Goal: Book appointment/travel/reservation

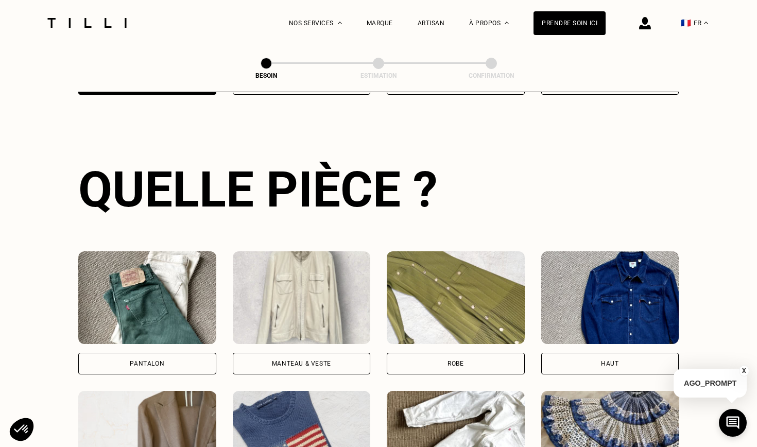
scroll to position [335, 0]
click at [180, 353] on div "Pantalon" at bounding box center [147, 364] width 138 height 22
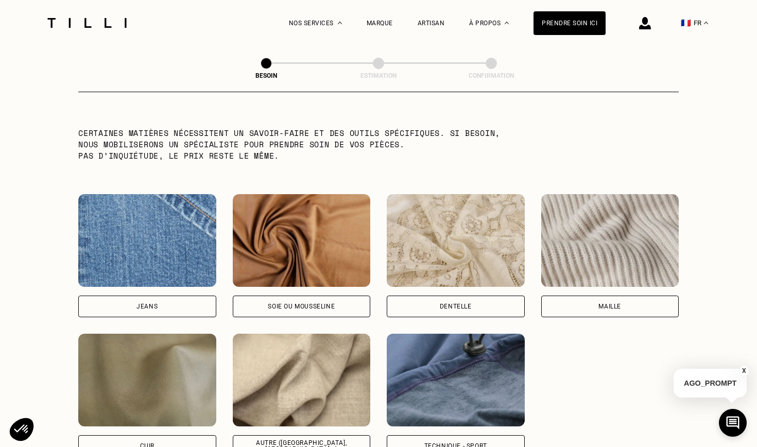
scroll to position [1033, 0]
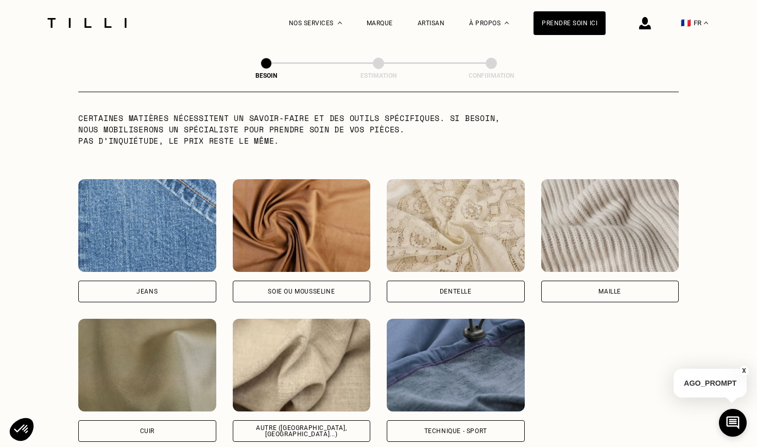
click at [308, 281] on div "Soie ou mousseline" at bounding box center [302, 292] width 138 height 22
select select "FR"
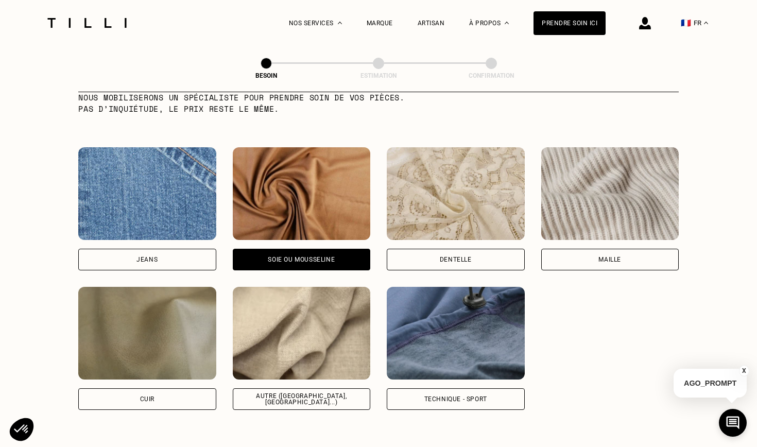
scroll to position [1081, 0]
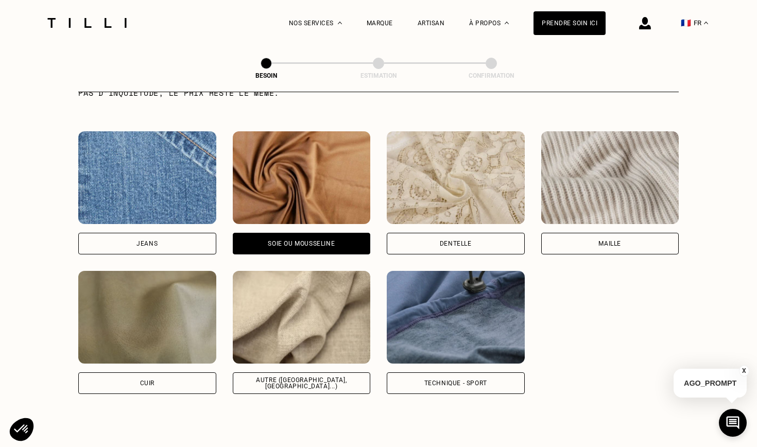
click at [323, 377] on div "Autre ([GEOGRAPHIC_DATA], [GEOGRAPHIC_DATA]...)" at bounding box center [301, 383] width 120 height 12
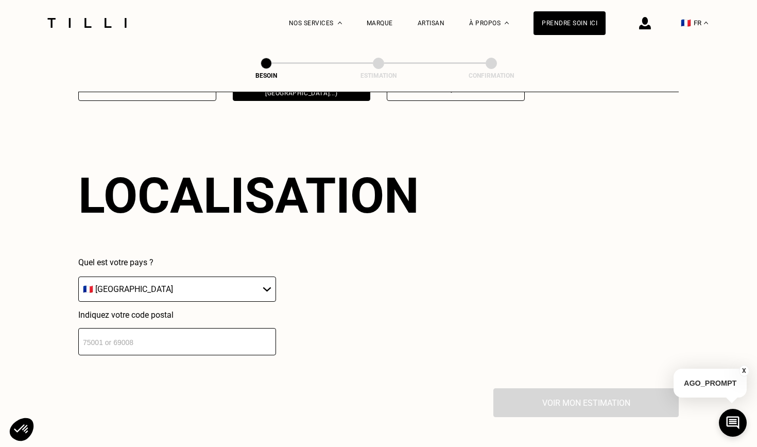
scroll to position [1380, 0]
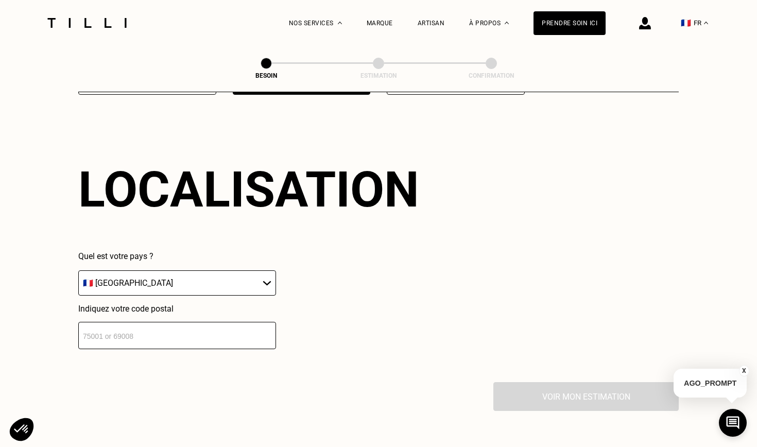
click at [170, 328] on input "number" at bounding box center [177, 335] width 198 height 27
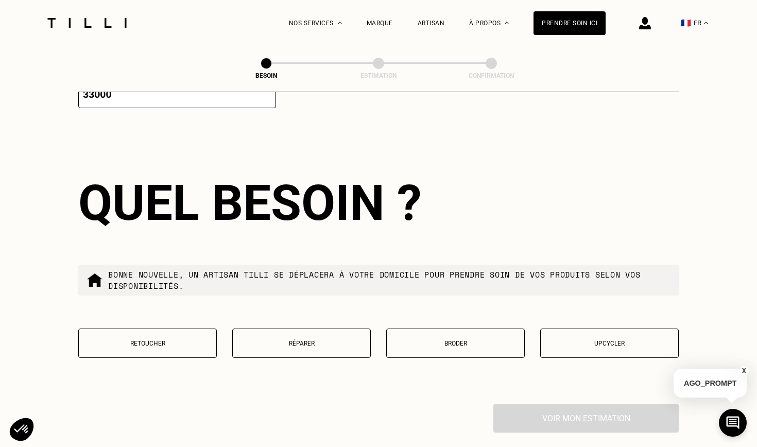
scroll to position [1638, 0]
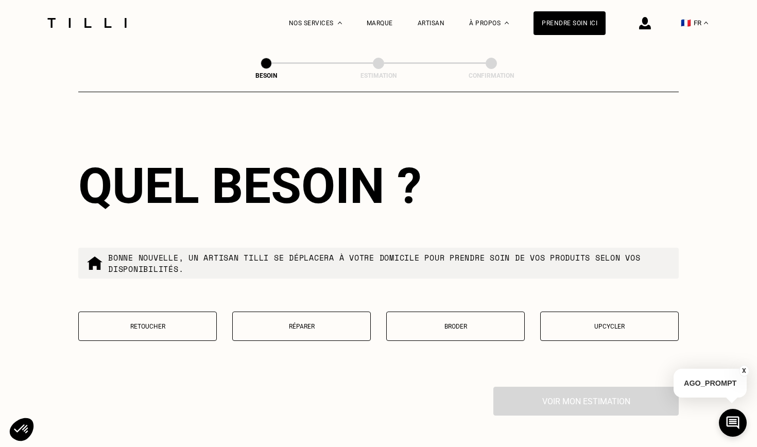
type input "33000"
click at [183, 322] on button "Retoucher" at bounding box center [147, 325] width 138 height 29
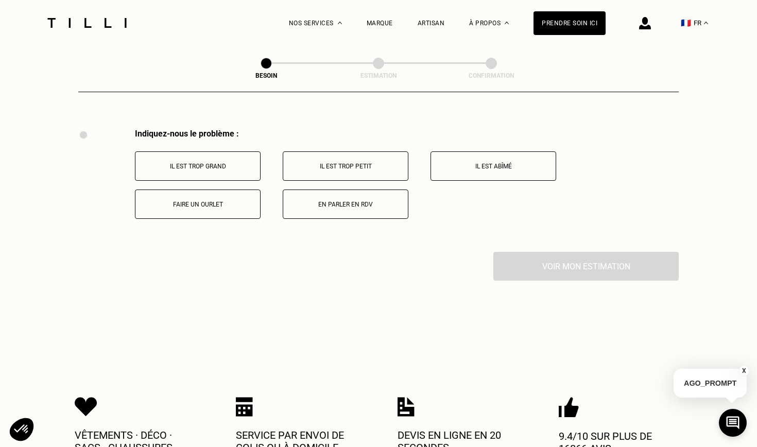
scroll to position [1900, 0]
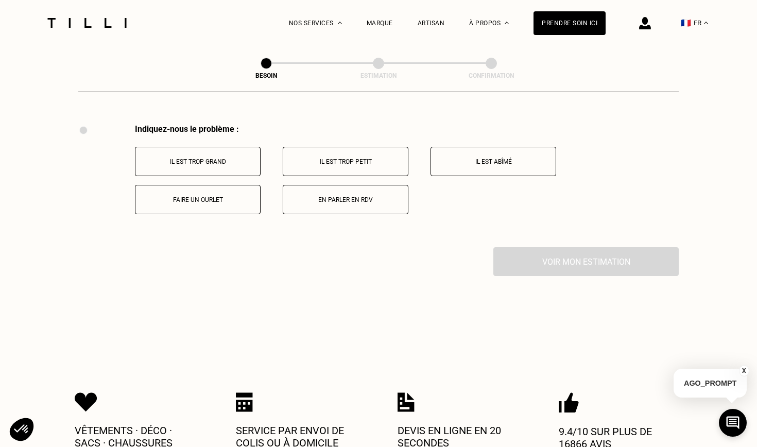
click at [210, 199] on button "Faire un ourlet" at bounding box center [198, 199] width 126 height 29
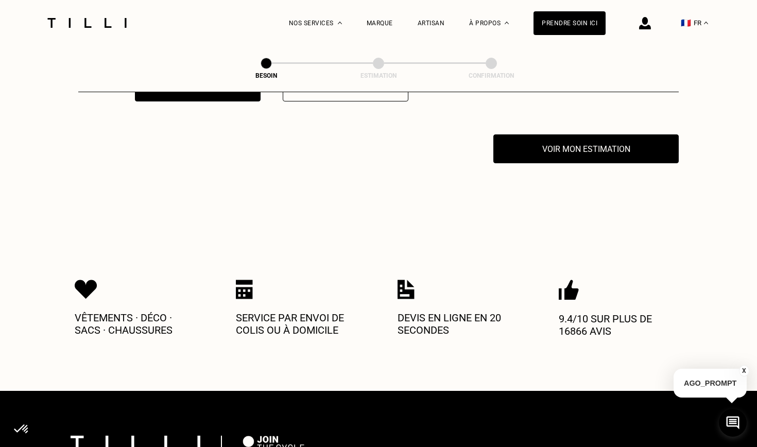
scroll to position [2023, 0]
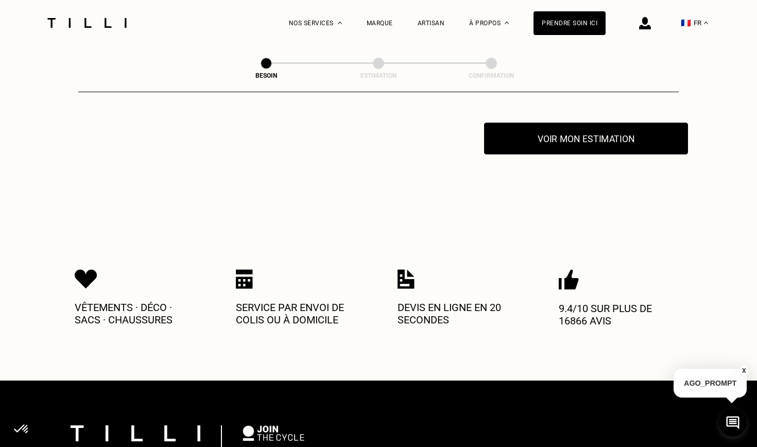
click at [535, 130] on button "Voir mon estimation" at bounding box center [586, 139] width 204 height 32
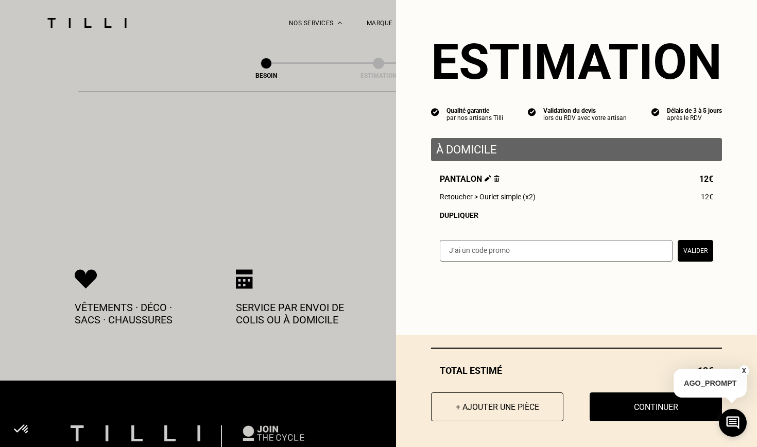
click at [469, 210] on div "Pantalon 12€ Retoucher > Ourlet simple (x2) 12€ Dupliquer" at bounding box center [576, 196] width 291 height 45
click at [469, 215] on div "Dupliquer" at bounding box center [576, 215] width 273 height 8
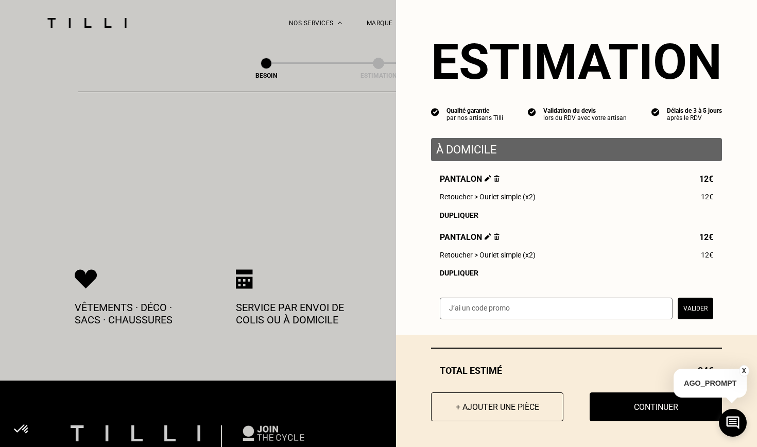
click at [488, 235] on img at bounding box center [487, 236] width 7 height 7
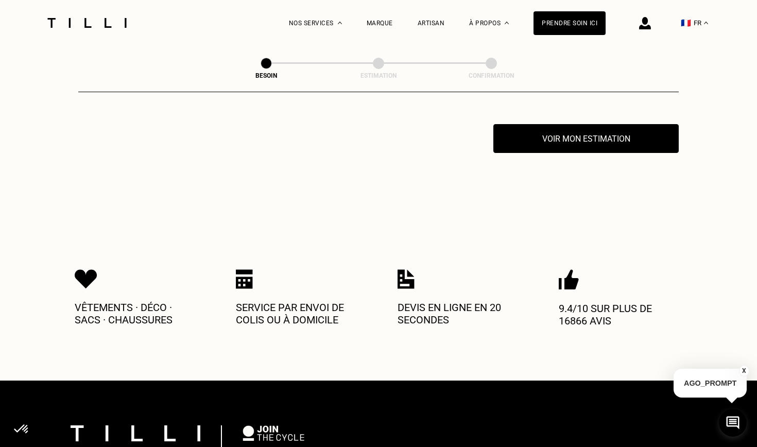
scroll to position [0, 0]
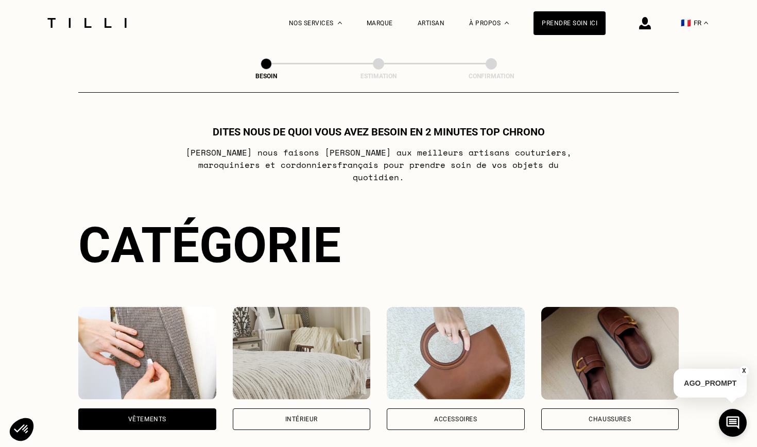
click at [176, 395] on div "Vêtements" at bounding box center [147, 368] width 138 height 123
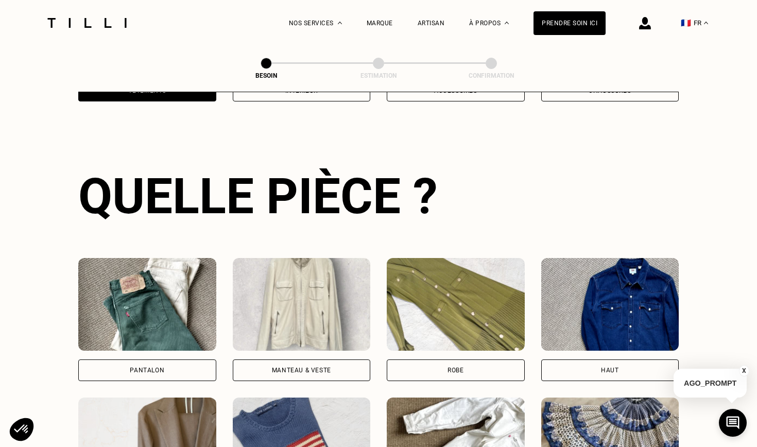
scroll to position [335, 0]
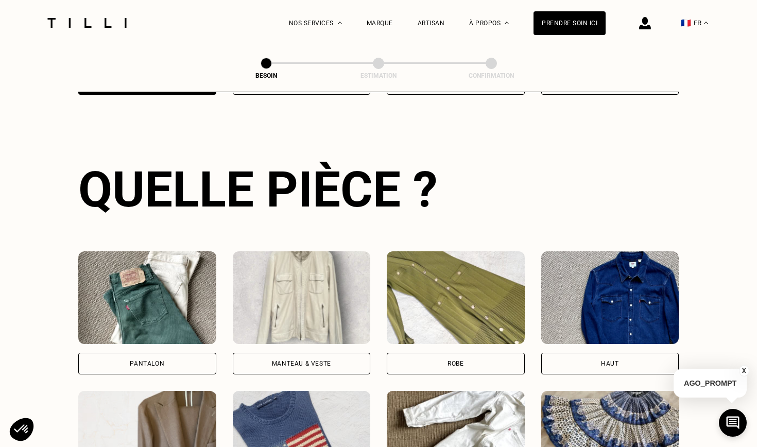
click at [179, 353] on div "Pantalon" at bounding box center [147, 364] width 138 height 22
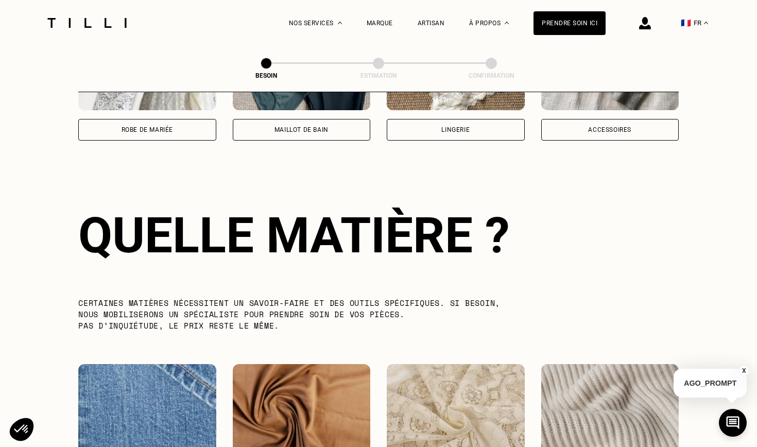
scroll to position [894, 0]
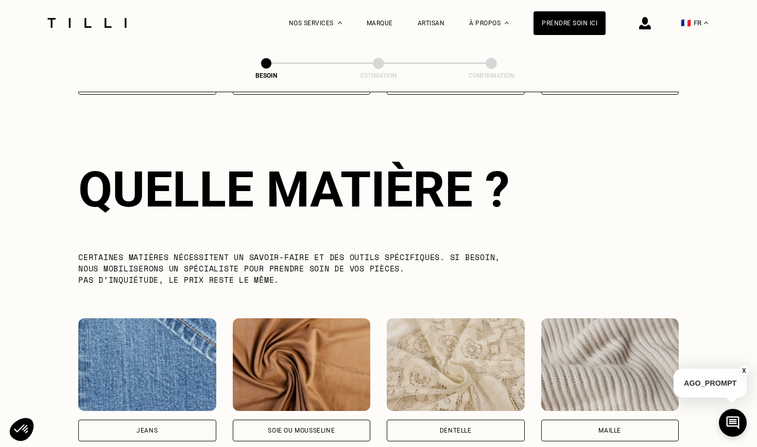
click at [303, 427] on div "Soie ou mousseline" at bounding box center [301, 430] width 67 height 6
select select "FR"
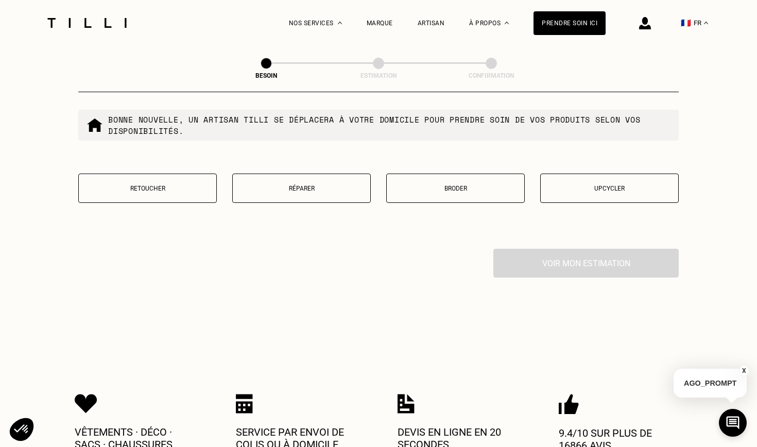
scroll to position [1783, 0]
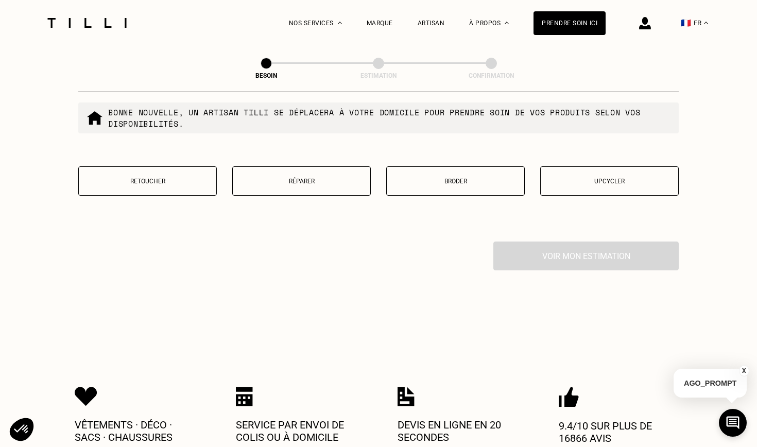
click at [187, 177] on button "Retoucher" at bounding box center [147, 180] width 138 height 29
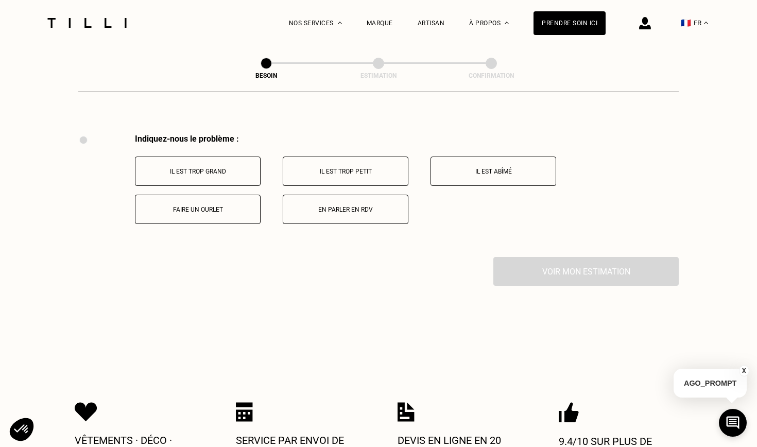
scroll to position [1900, 0]
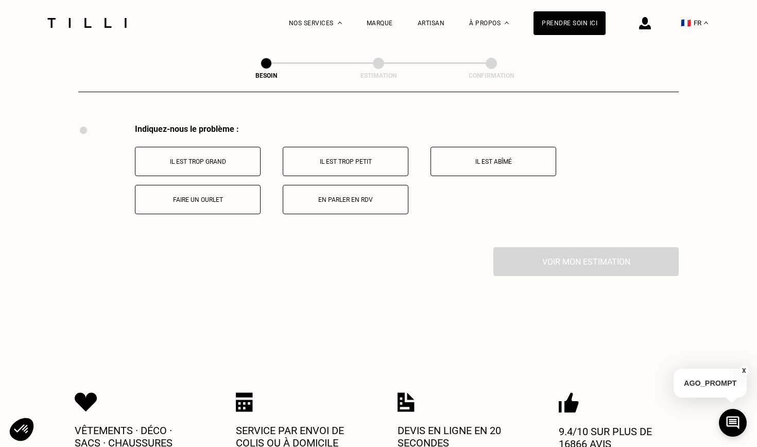
click at [229, 196] on p "Faire un ourlet" at bounding box center [198, 199] width 114 height 7
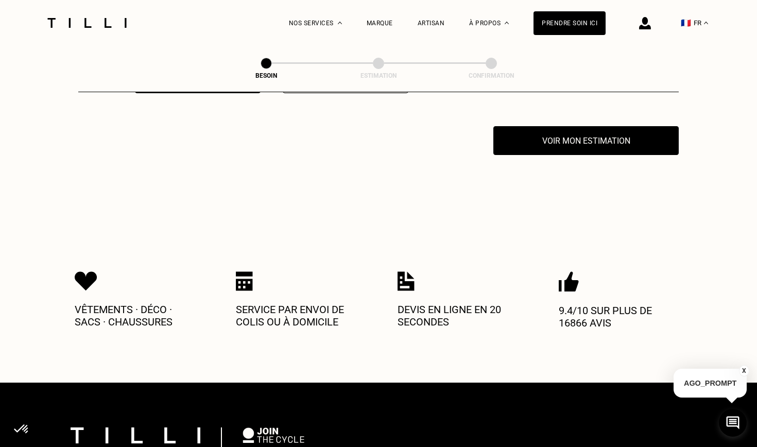
scroll to position [2023, 0]
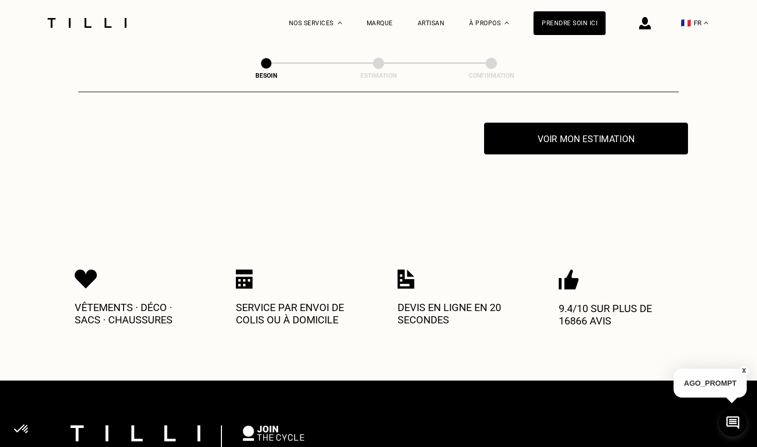
click at [582, 126] on button "Voir mon estimation" at bounding box center [586, 139] width 204 height 32
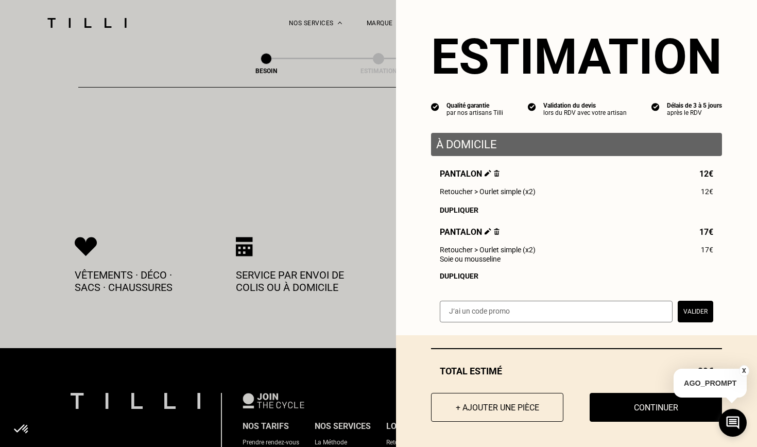
scroll to position [2074, 0]
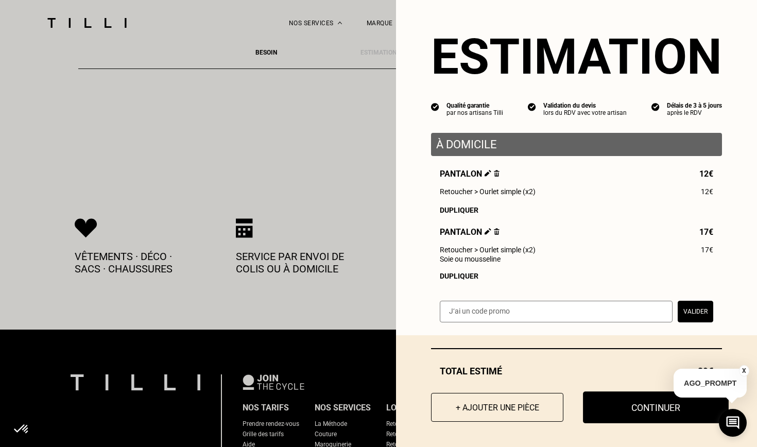
click at [608, 398] on button "Continuer" at bounding box center [656, 407] width 146 height 32
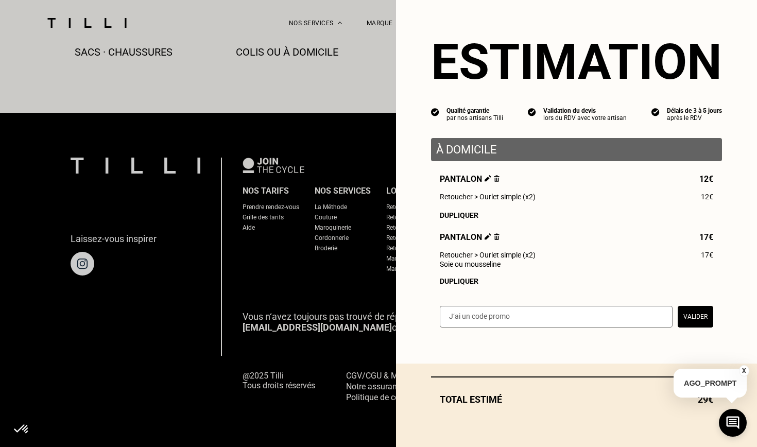
scroll to position [594, 0]
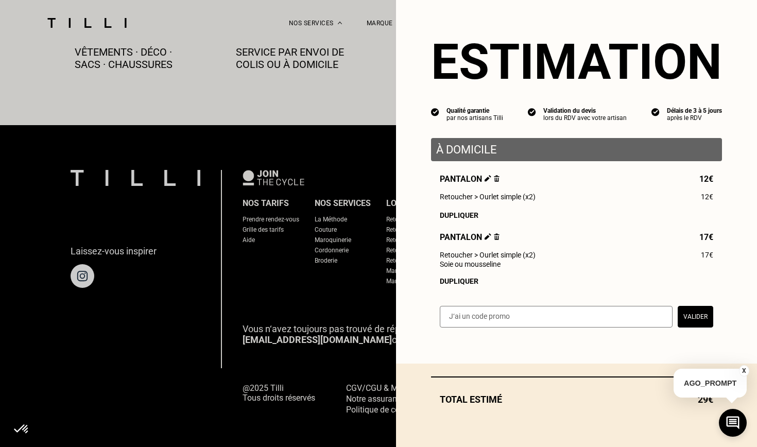
select select "FR"
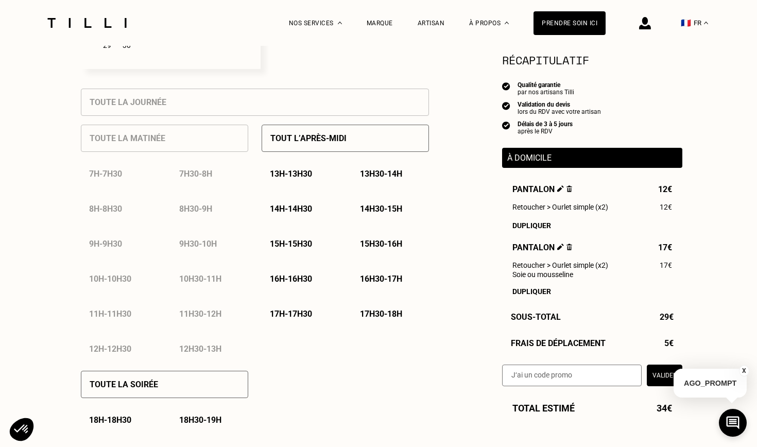
scroll to position [472, 0]
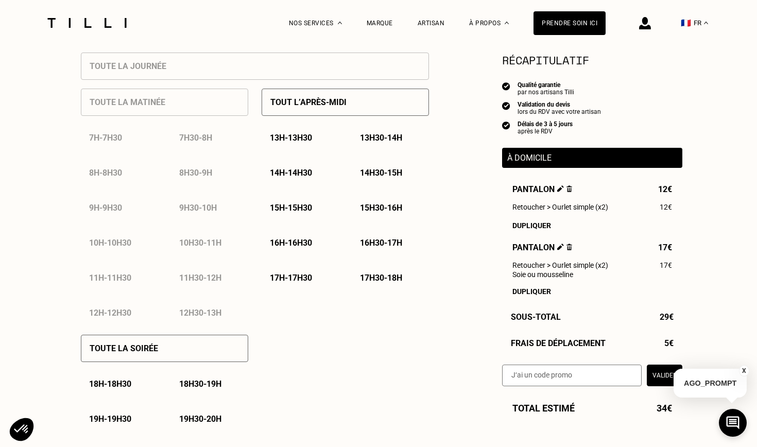
click at [194, 393] on div "18h30 - 19h" at bounding box center [209, 384] width 77 height 26
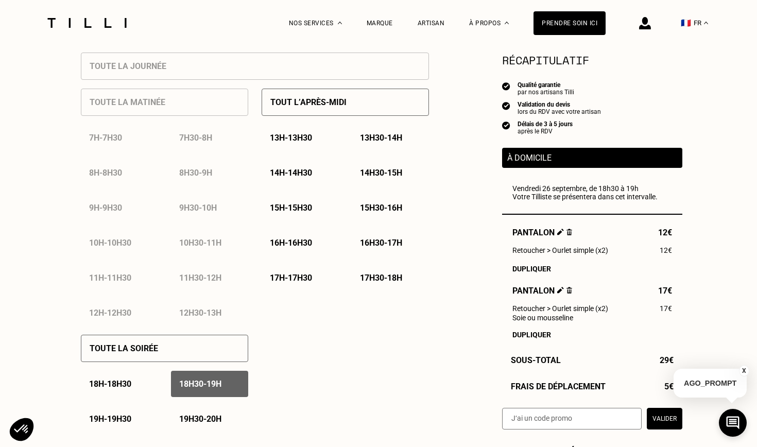
click at [736, 322] on div "Besoin Estimation Confirmation Estimation Récapitulatif Qualité garantie par no…" at bounding box center [378, 418] width 757 height 1689
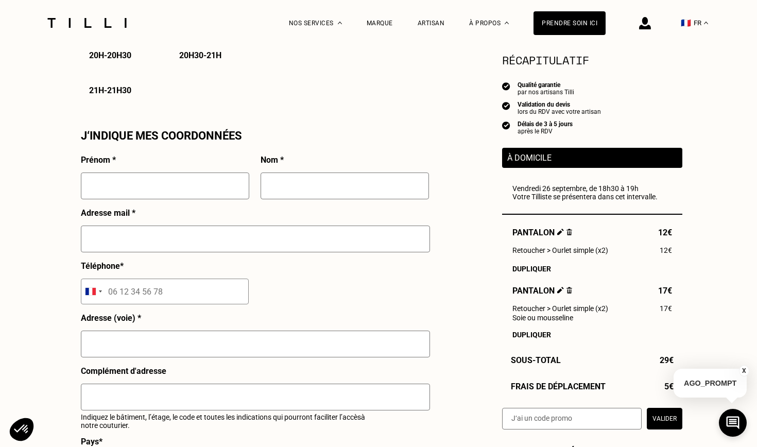
scroll to position [892, 0]
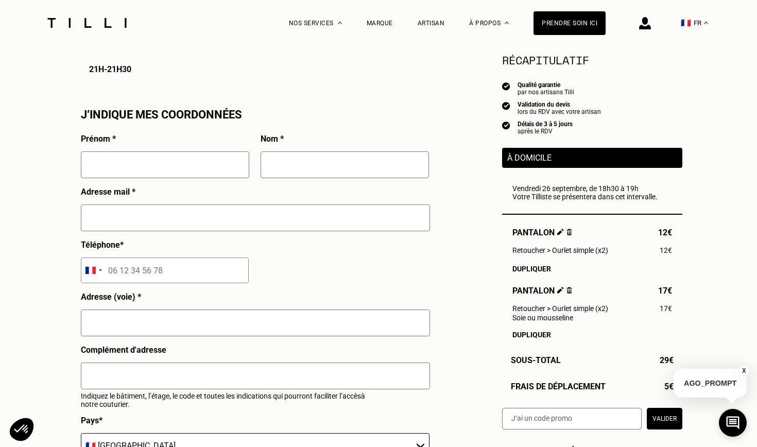
click at [171, 179] on div at bounding box center [165, 169] width 168 height 36
type input "Anaïs"
type input "[PERSON_NAME]"
type input "[EMAIL_ADDRESS][PERSON_NAME][DOMAIN_NAME]"
click at [123, 276] on input "tel" at bounding box center [165, 270] width 168 height 26
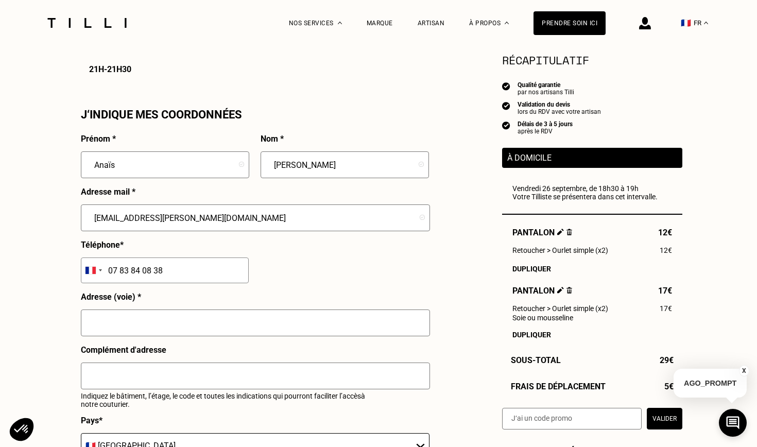
type input "07 83 84 08 38"
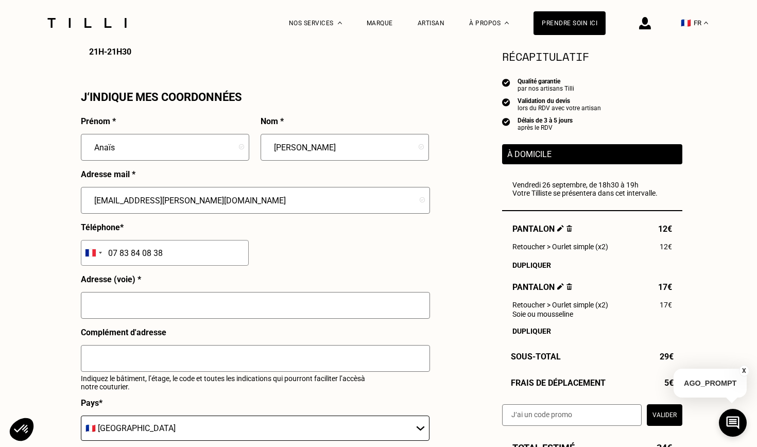
scroll to position [934, 0]
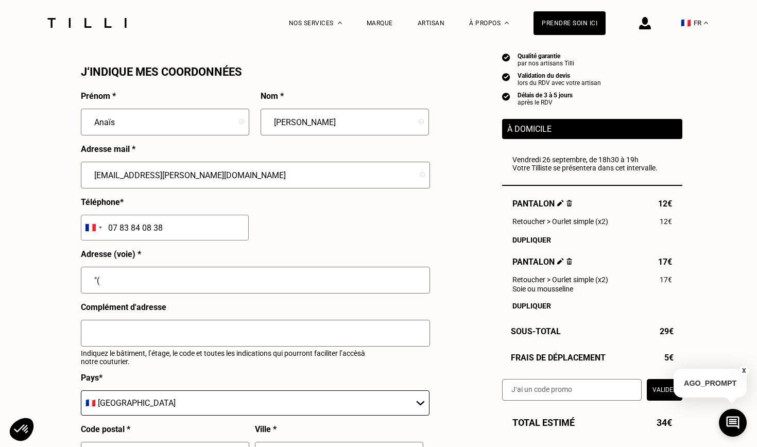
type input """
type input "[STREET_ADDRESS]"
type input "É"
type input "é"
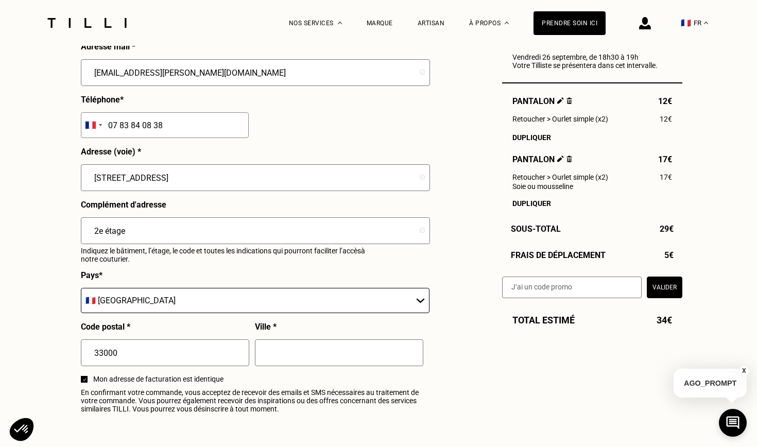
scroll to position [1048, 0]
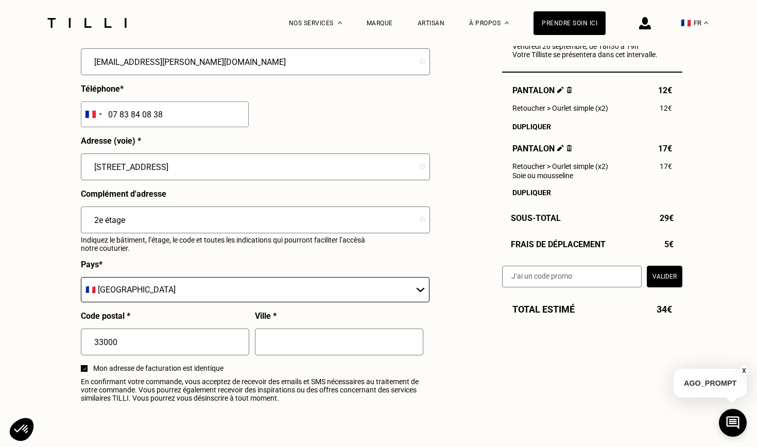
type input "2e étage"
click at [312, 325] on div "Ville *" at bounding box center [339, 337] width 168 height 53
type input "[GEOGRAPHIC_DATA]"
click at [332, 378] on span "En confirmant votre commande, vous acceptez de recevoir des emails et SMS néces…" at bounding box center [255, 389] width 348 height 25
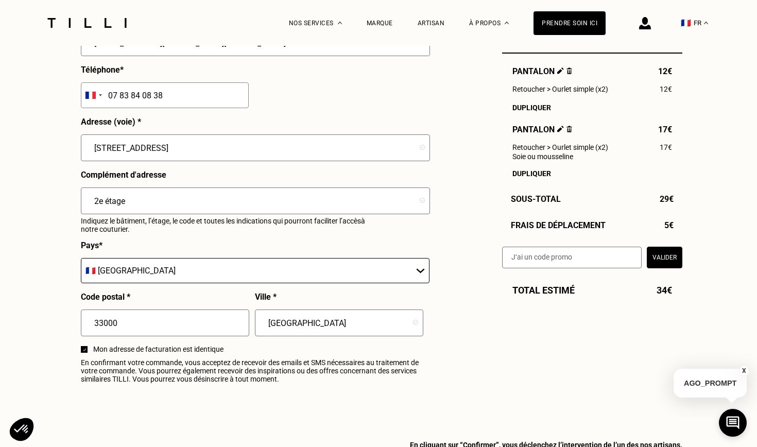
scroll to position [1193, 0]
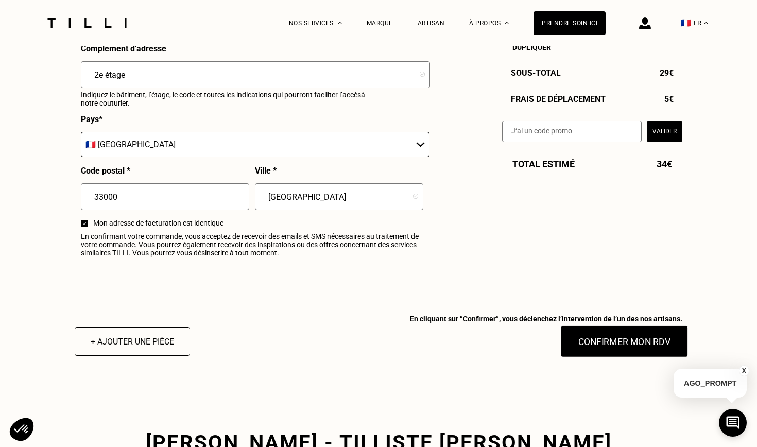
click at [612, 344] on button "Confirmer mon RDV" at bounding box center [625, 341] width 128 height 32
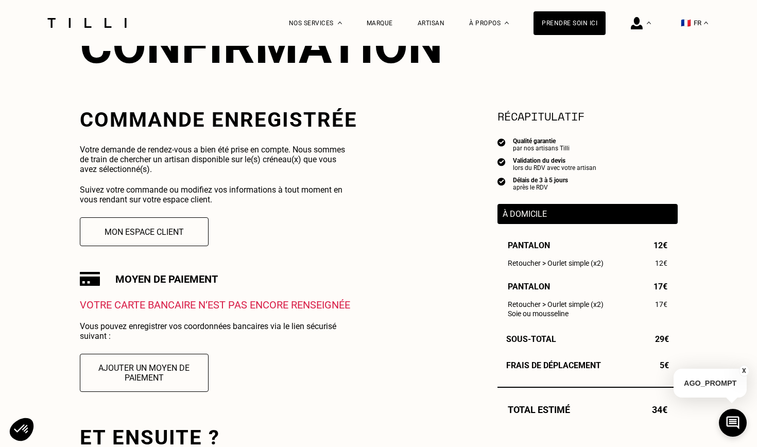
scroll to position [153, 0]
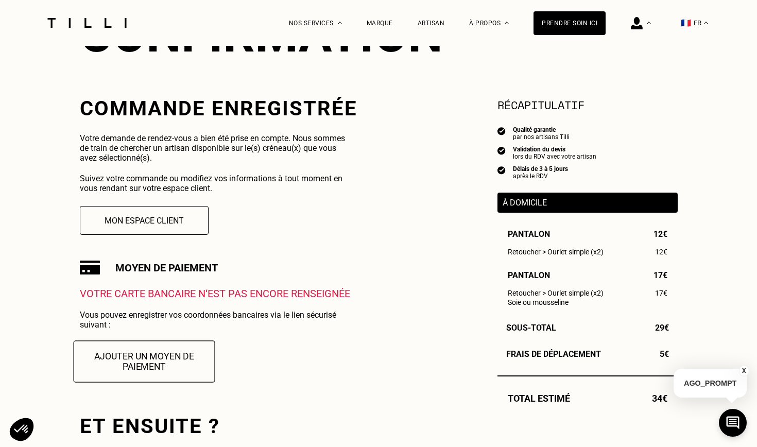
click at [156, 356] on button "Ajouter un moyen de paiement" at bounding box center [144, 361] width 142 height 42
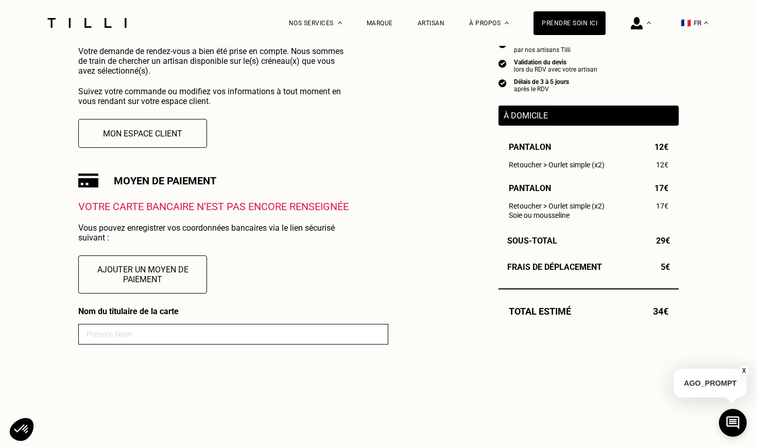
click at [151, 341] on input at bounding box center [233, 334] width 310 height 21
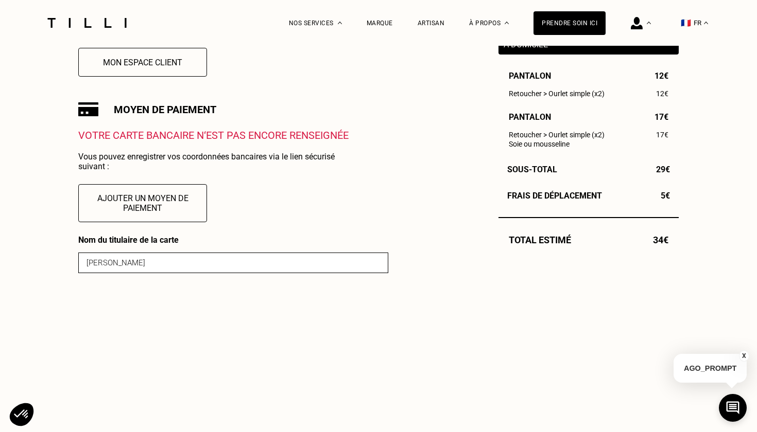
scroll to position [319, 0]
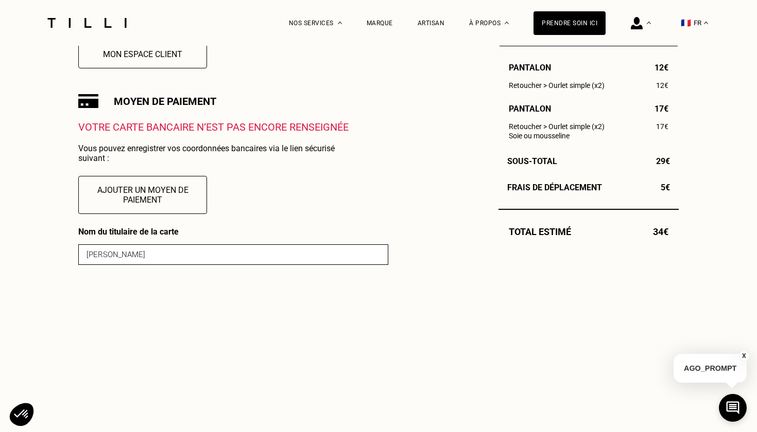
type input "[PERSON_NAME]"
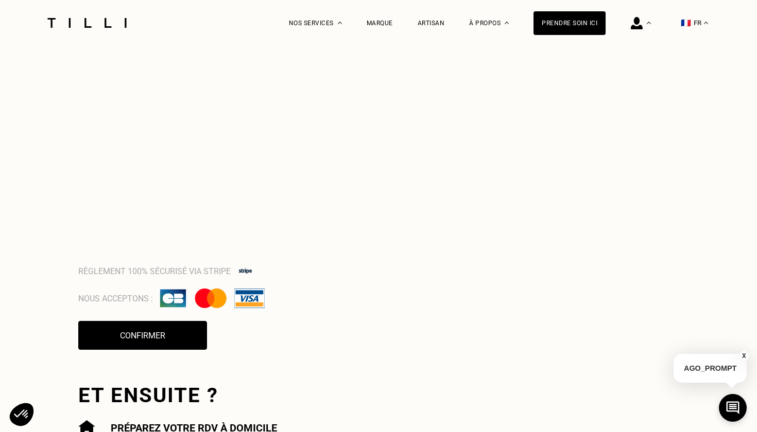
scroll to position [748, 0]
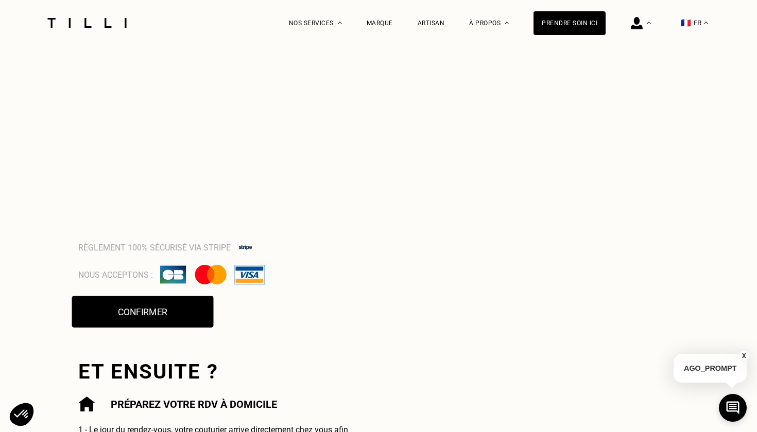
click at [166, 310] on button "Confirmer" at bounding box center [143, 312] width 142 height 32
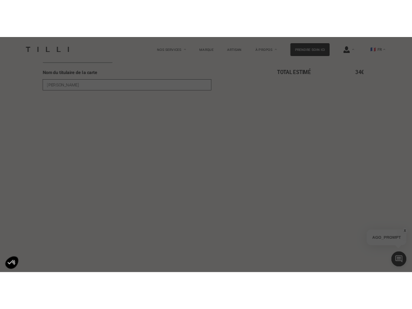
scroll to position [462, 0]
